Goal: Task Accomplishment & Management: Manage account settings

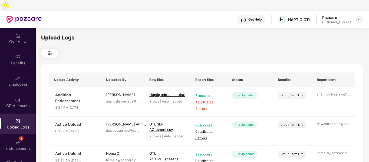
click at [359, 17] on img at bounding box center [359, 19] width 4 height 4
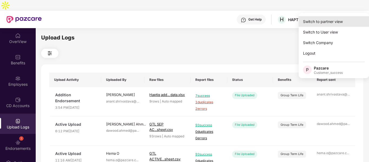
click at [323, 25] on div "Switch to partner view" at bounding box center [334, 21] width 70 height 11
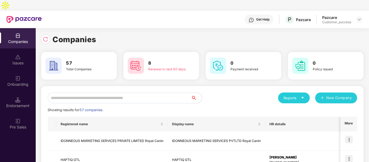
click at [101, 93] on input "text" at bounding box center [119, 98] width 143 height 11
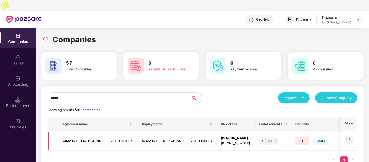
type input "*****"
click at [352, 136] on img at bounding box center [349, 140] width 8 height 8
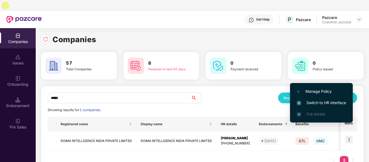
click at [311, 104] on span "Switch to HR interface" at bounding box center [321, 103] width 49 height 6
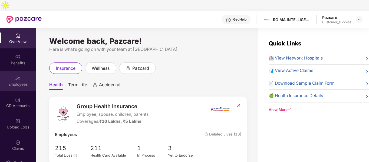
click at [16, 82] on div "Employees" at bounding box center [18, 84] width 36 height 5
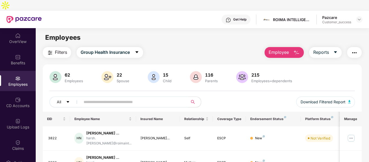
click at [113, 98] on input "text" at bounding box center [132, 102] width 97 height 8
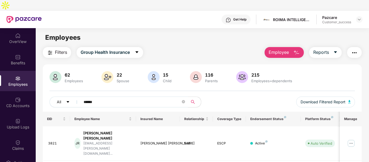
scroll to position [32, 0]
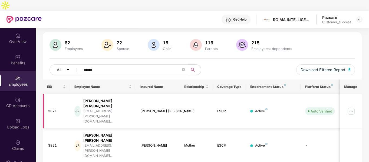
type input "******"
click at [354, 107] on img at bounding box center [351, 111] width 9 height 9
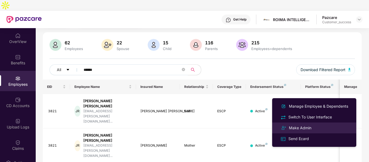
click at [288, 129] on div at bounding box center [283, 128] width 9 height 6
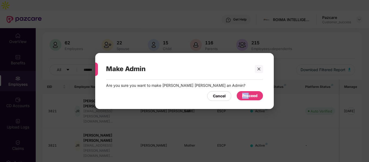
drag, startPoint x: 240, startPoint y: 97, endPoint x: 249, endPoint y: 97, distance: 8.7
click at [249, 97] on div "Proceed" at bounding box center [250, 95] width 26 height 9
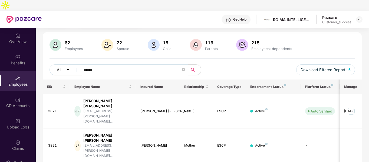
click at [249, 97] on div "Make Admin Are you sure you want to make [PERSON_NAME] [PERSON_NAME] an Admin? …" at bounding box center [184, 81] width 369 height 162
